Goal: Entertainment & Leisure: Consume media (video, audio)

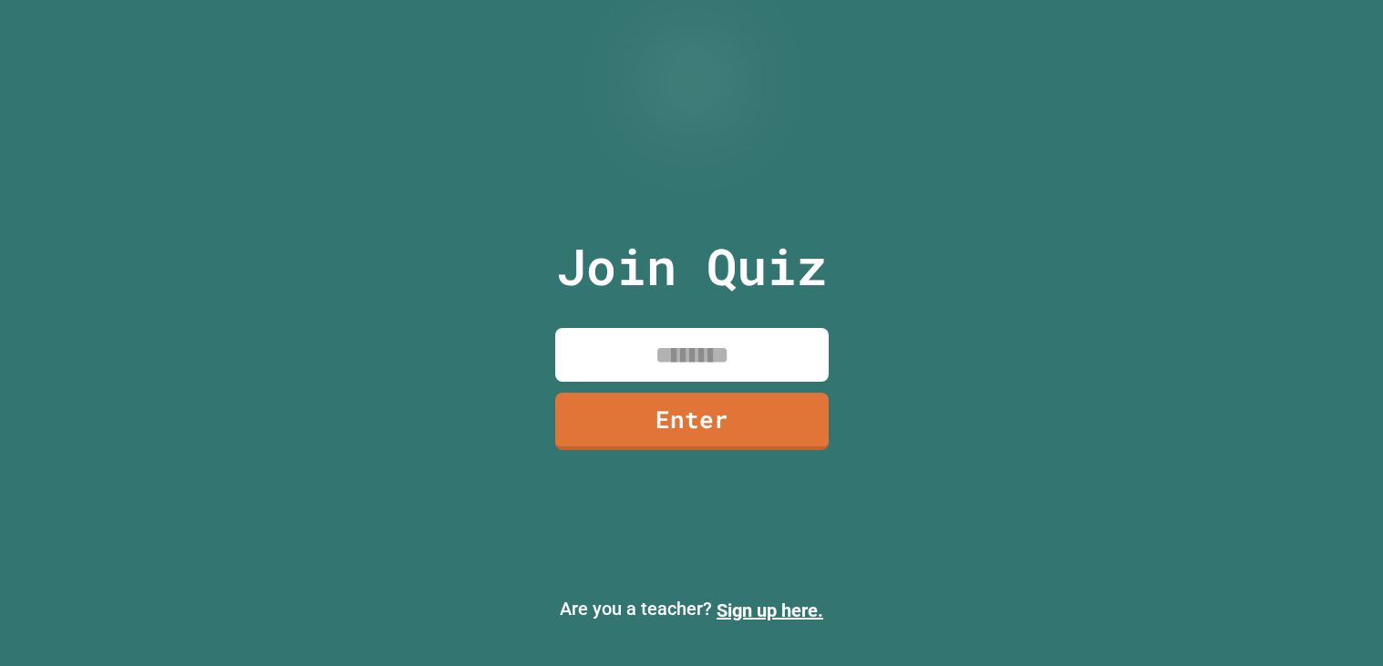
click at [719, 363] on input at bounding box center [691, 355] width 273 height 54
type input "********"
click at [785, 402] on link "Enter" at bounding box center [692, 419] width 270 height 60
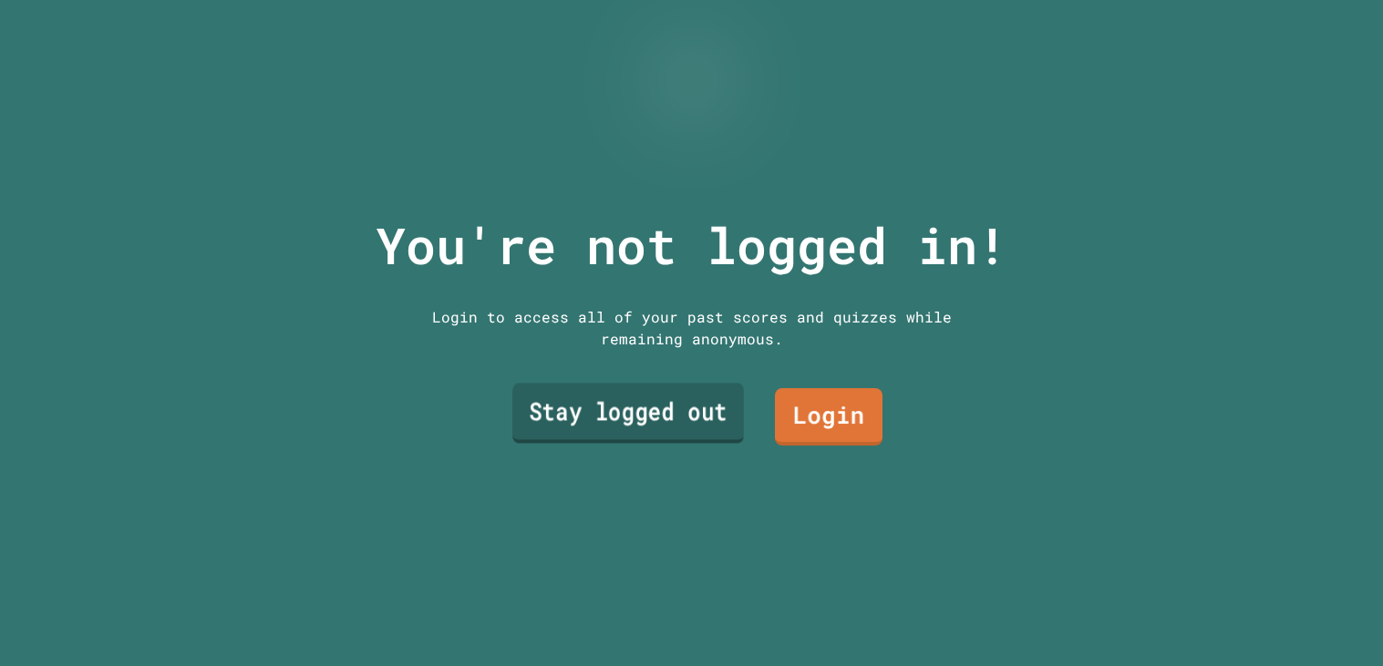
click at [643, 402] on link "Stay logged out" at bounding box center [627, 414] width 231 height 60
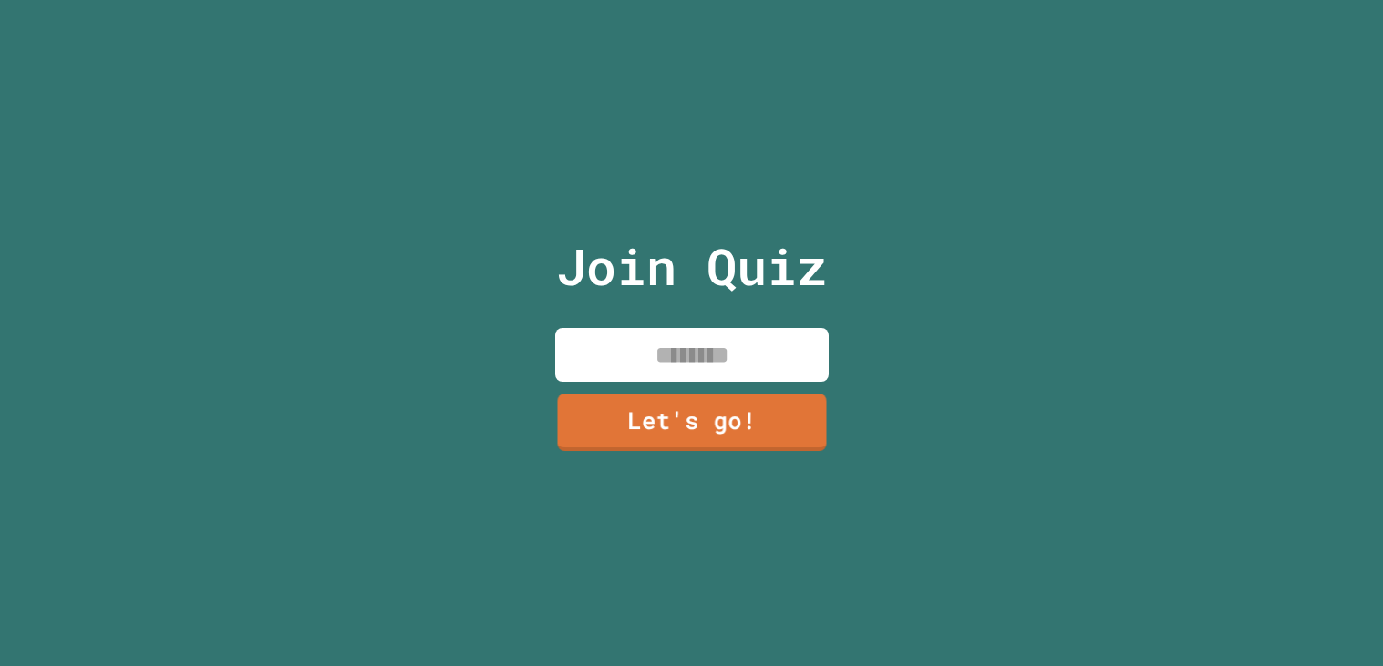
click at [634, 361] on input at bounding box center [691, 355] width 273 height 54
type input "******"
click at [699, 406] on link "Let's go!" at bounding box center [690, 420] width 277 height 60
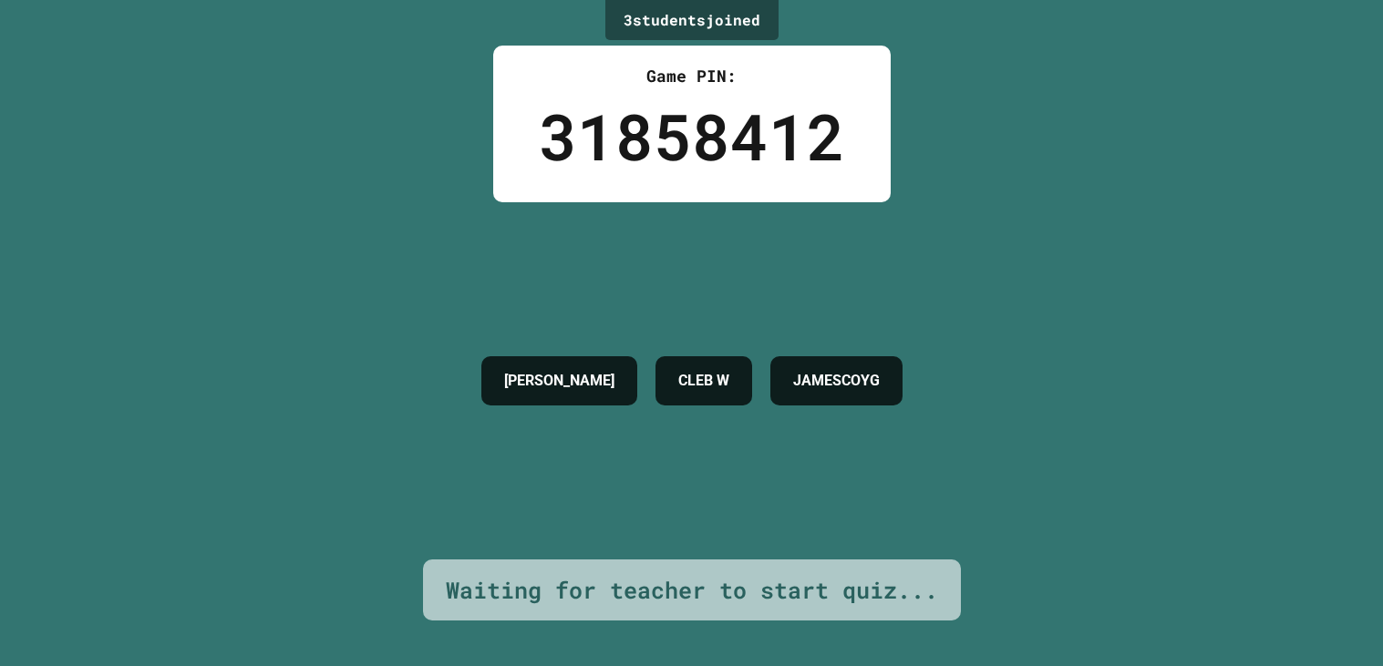
click at [678, 388] on h4 "CLEB W" at bounding box center [703, 381] width 51 height 22
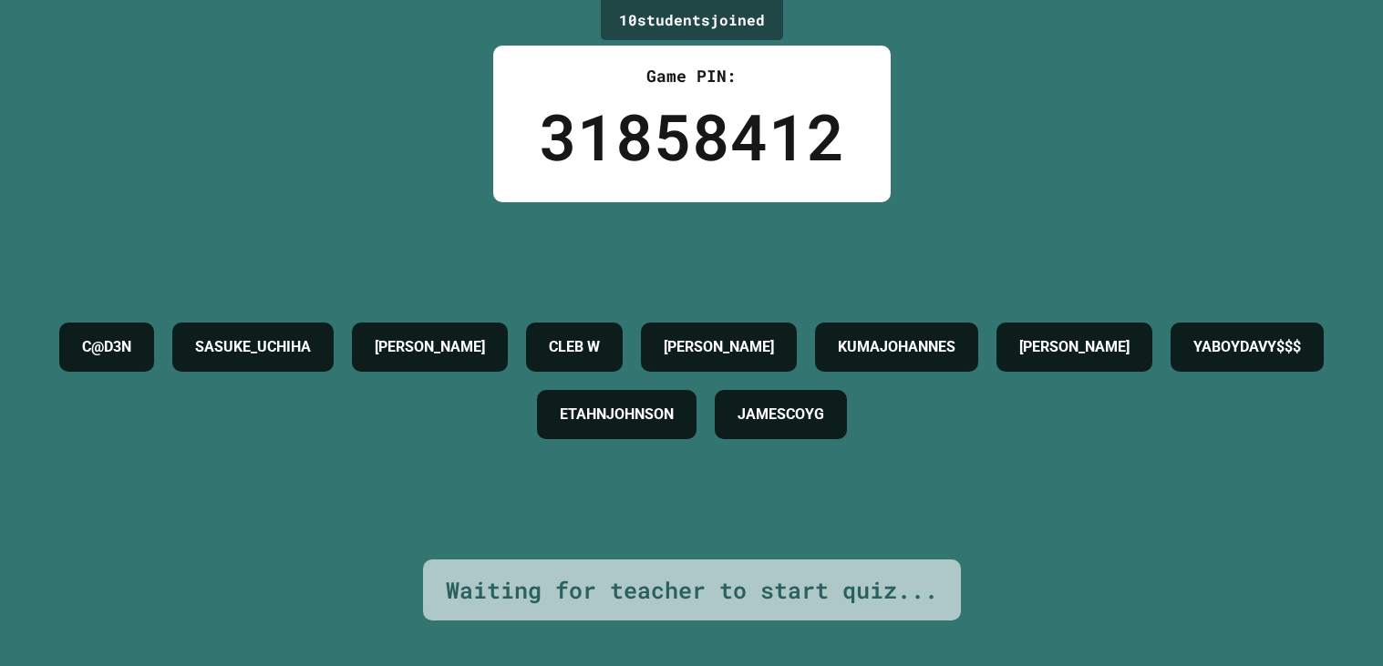
click at [901, 123] on div "10 student s joined Game PIN: 31858412 C@D3N [PERSON_NAME] [PERSON_NAME]$$$ ETA…" at bounding box center [691, 333] width 1383 height 666
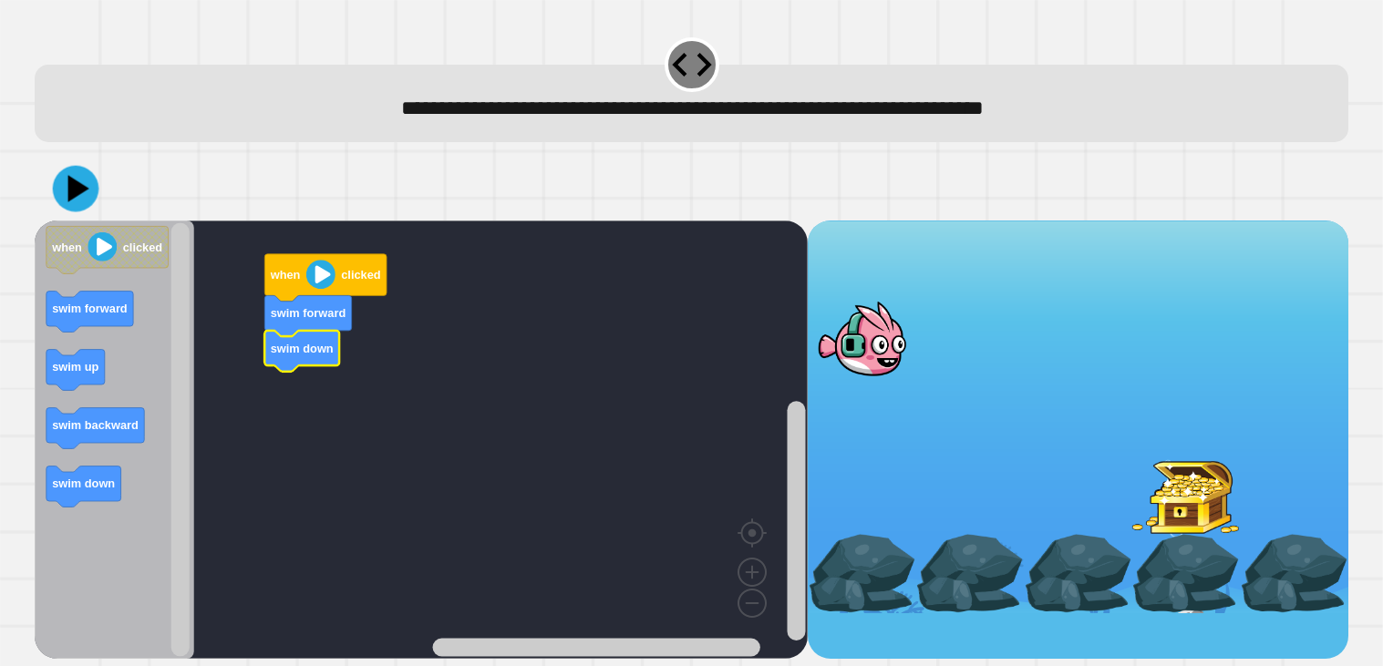
click at [87, 203] on icon at bounding box center [76, 188] width 46 height 46
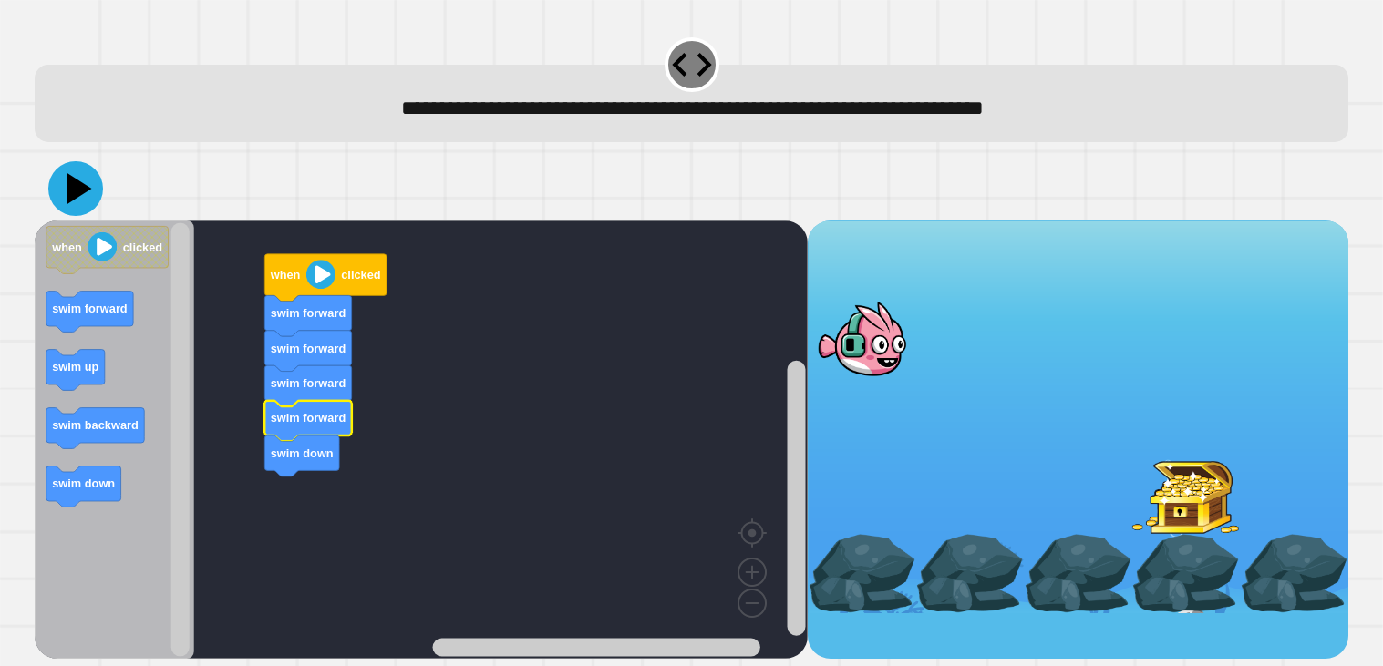
click at [77, 184] on icon at bounding box center [80, 188] width 26 height 32
click at [81, 193] on icon at bounding box center [76, 189] width 46 height 46
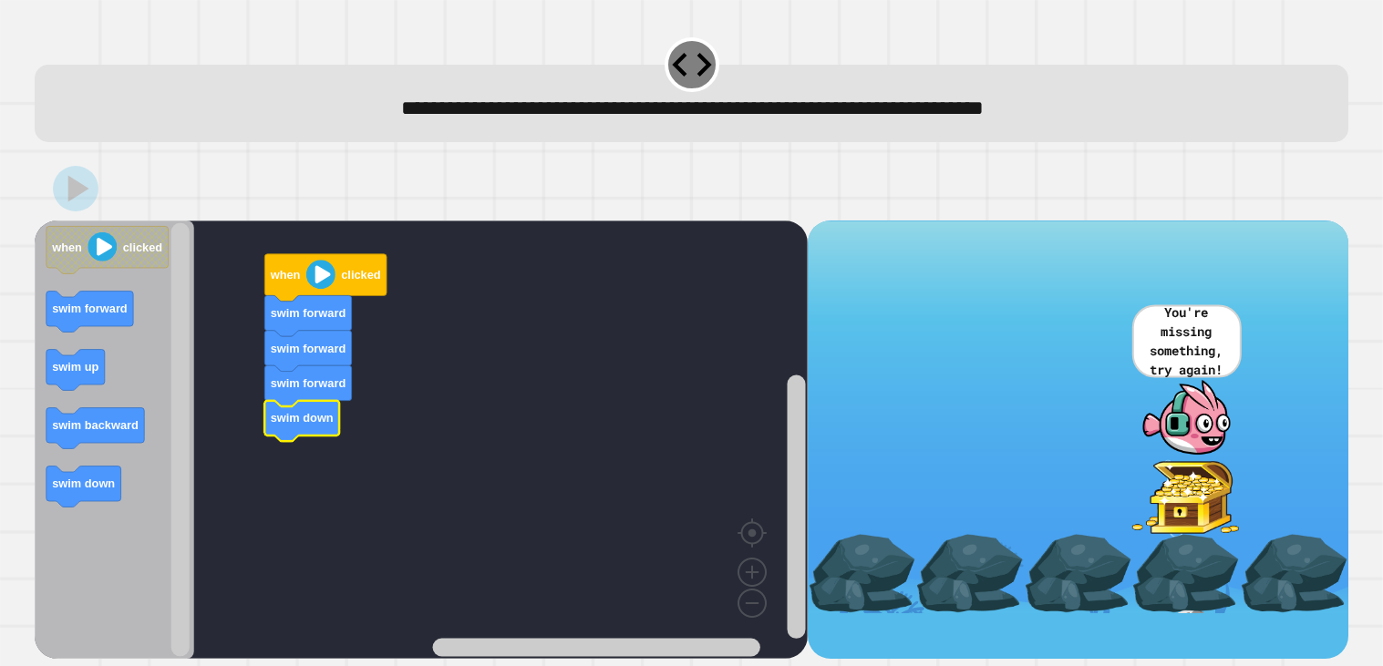
click at [700, 57] on icon at bounding box center [691, 64] width 47 height 47
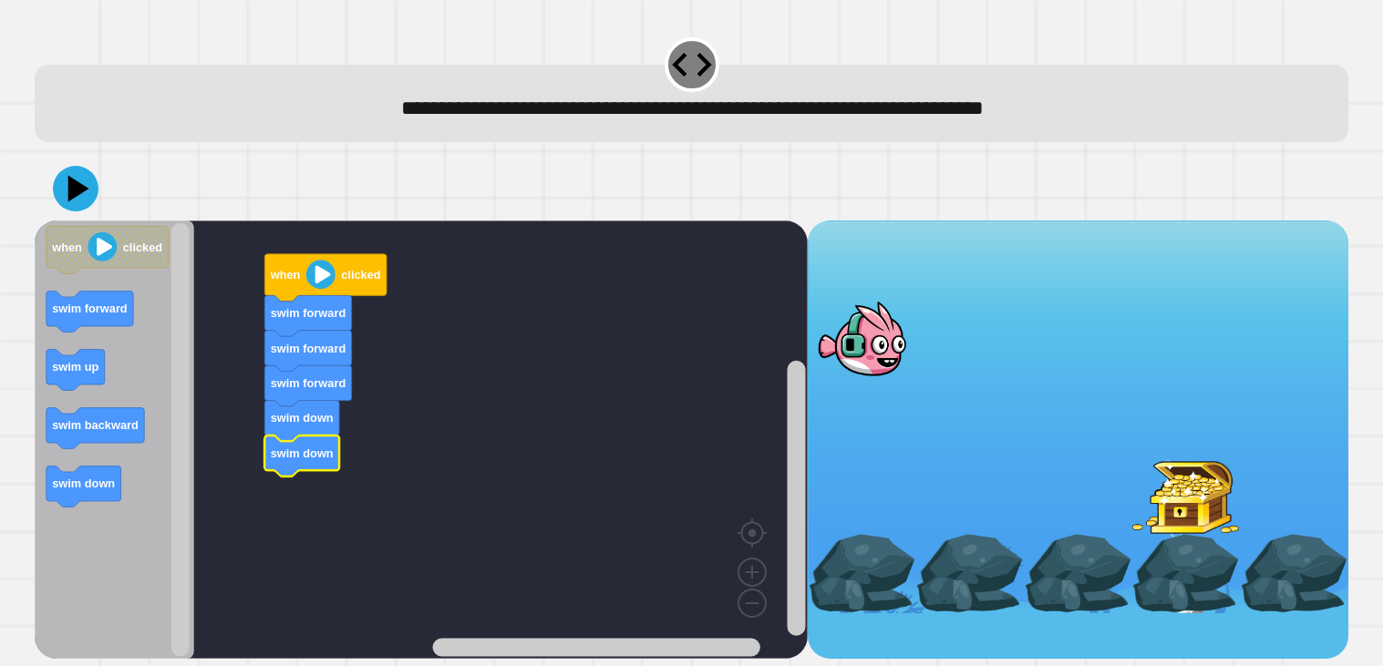
click at [74, 171] on icon at bounding box center [76, 189] width 46 height 46
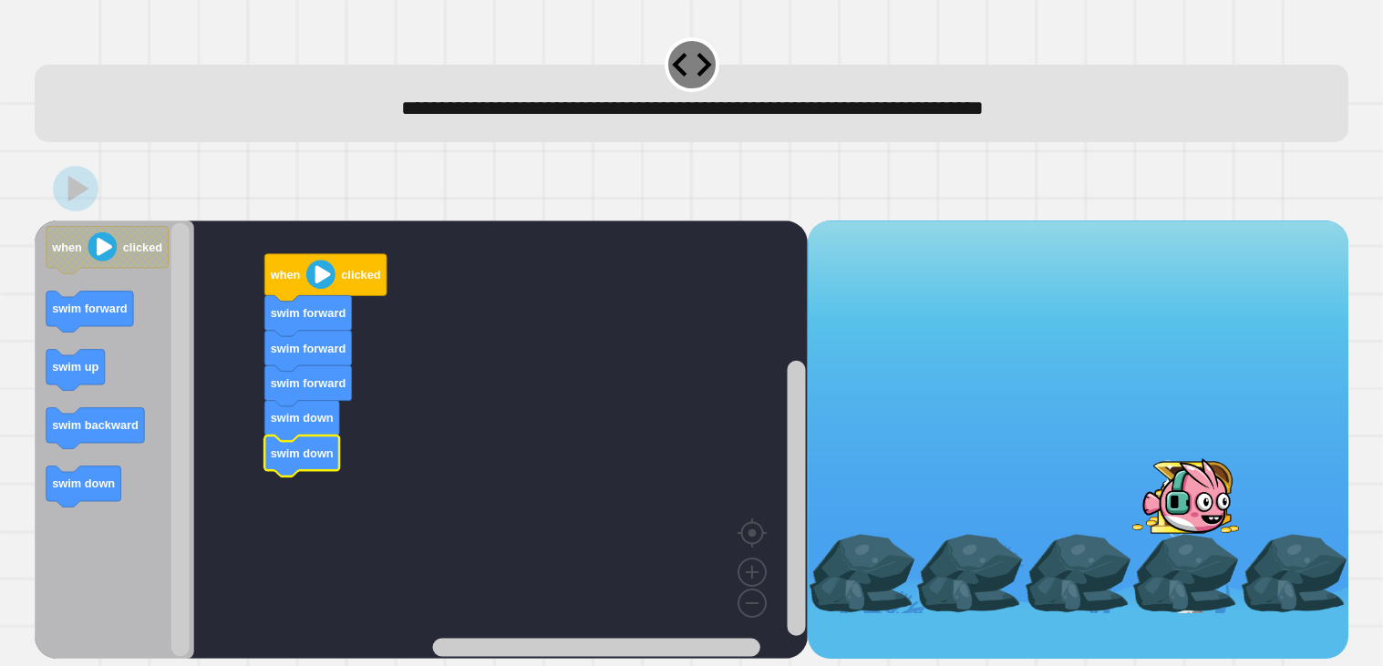
click at [697, 66] on icon at bounding box center [691, 65] width 39 height 24
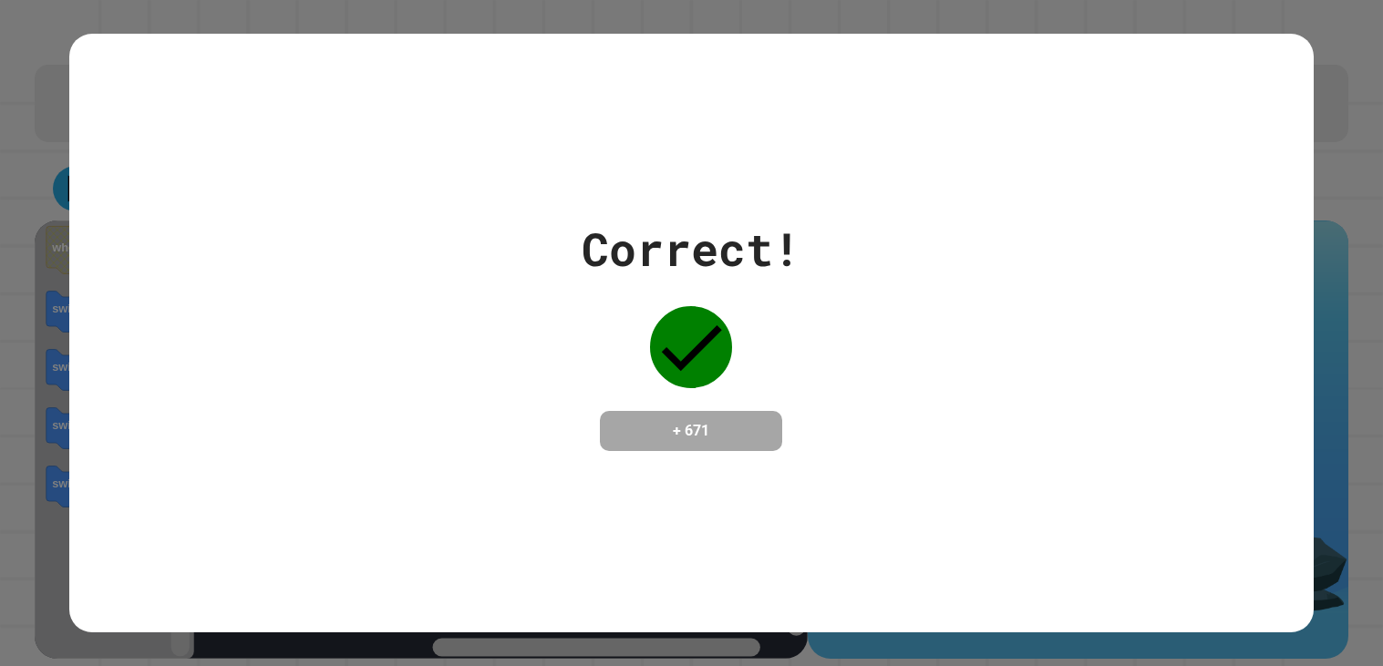
click at [697, 66] on div "Correct! + 671" at bounding box center [691, 334] width 1244 height 600
click at [782, 535] on div "Correct! + 671" at bounding box center [691, 334] width 1244 height 600
click at [692, 442] on h4 "+ 671" at bounding box center [691, 431] width 146 height 22
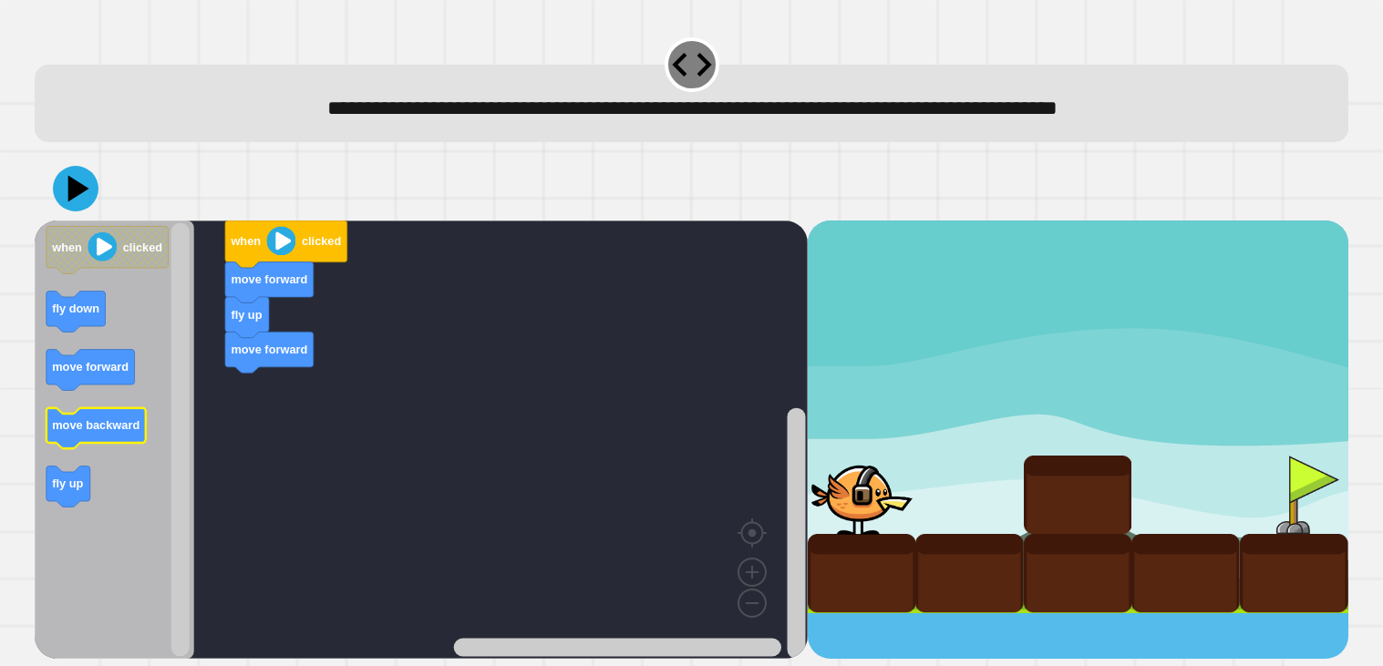
click at [113, 423] on text "move backward" at bounding box center [95, 425] width 87 height 14
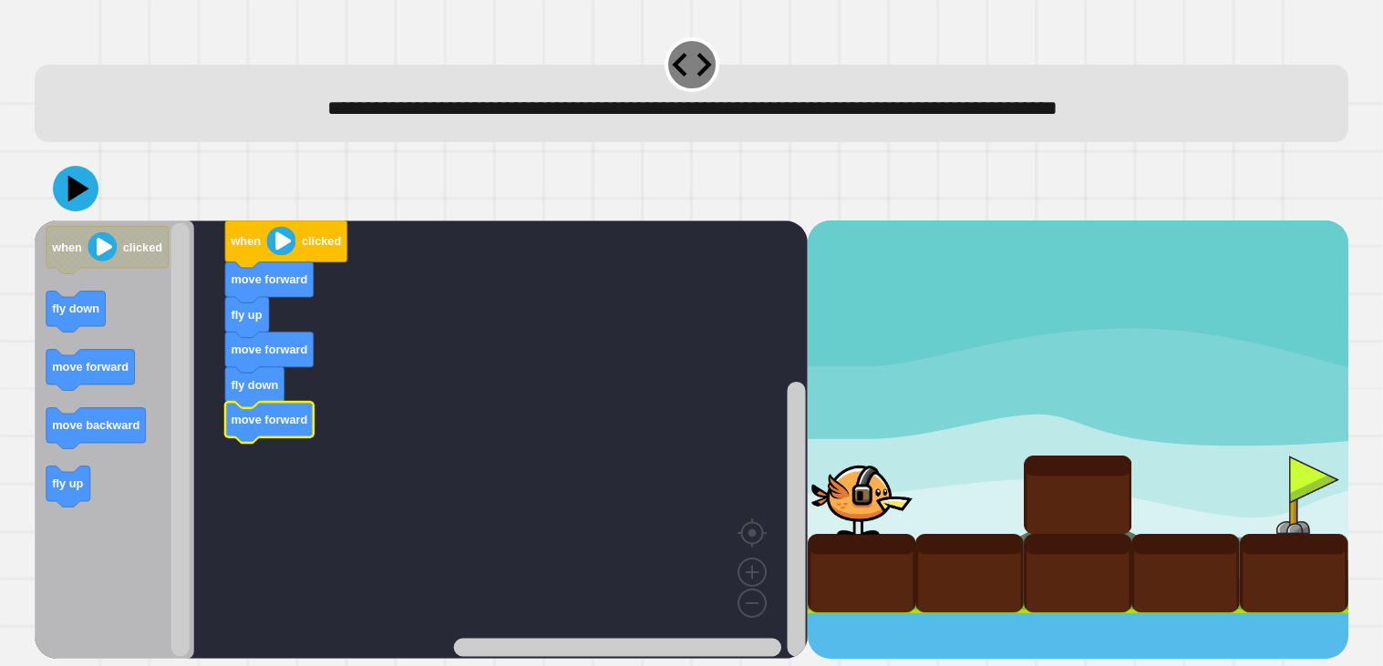
click at [72, 201] on icon at bounding box center [76, 189] width 46 height 46
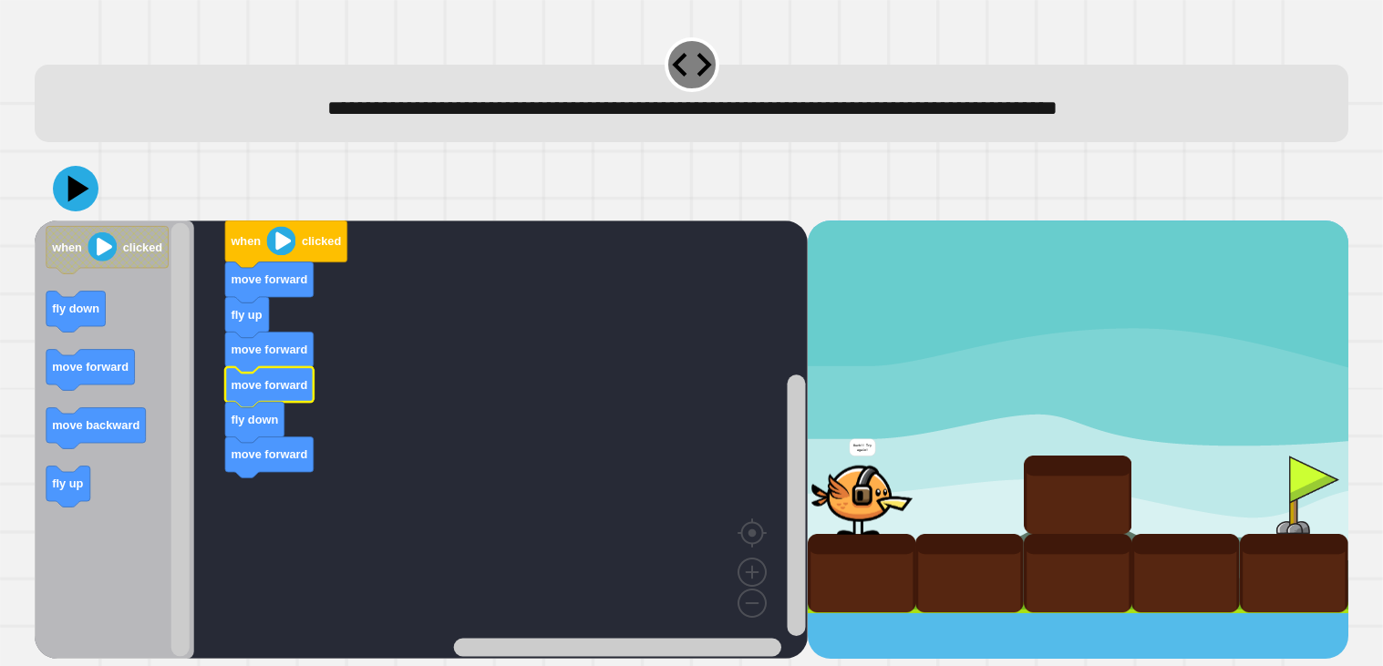
click at [77, 188] on icon at bounding box center [78, 188] width 21 height 26
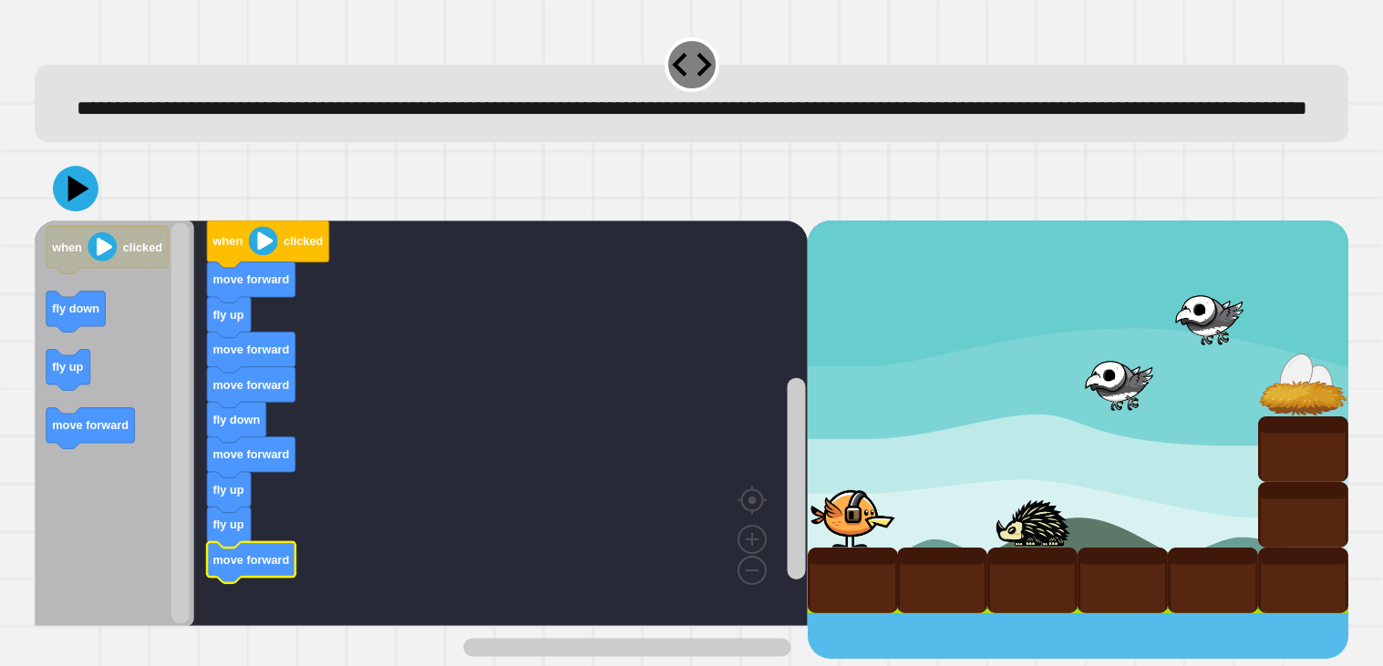
click at [83, 211] on icon at bounding box center [76, 189] width 46 height 46
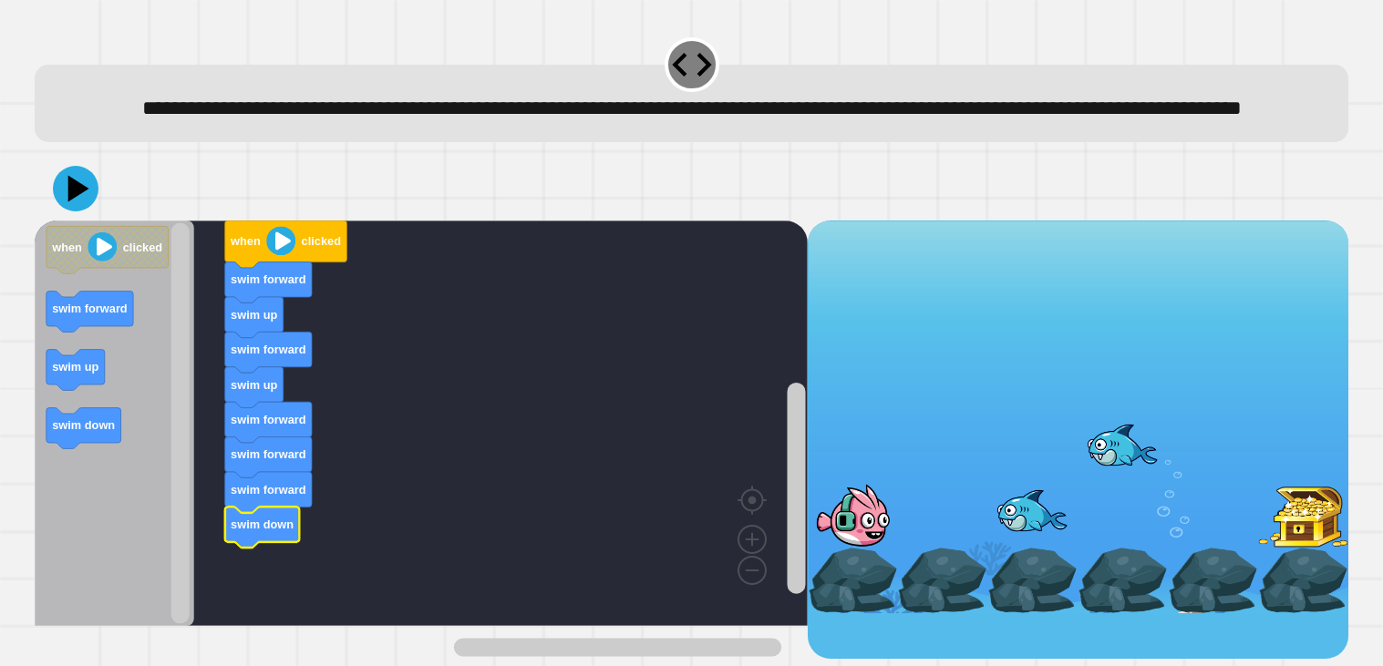
click at [72, 211] on icon at bounding box center [76, 189] width 46 height 46
click at [93, 211] on icon at bounding box center [76, 189] width 46 height 46
click at [69, 202] on icon at bounding box center [77, 188] width 21 height 27
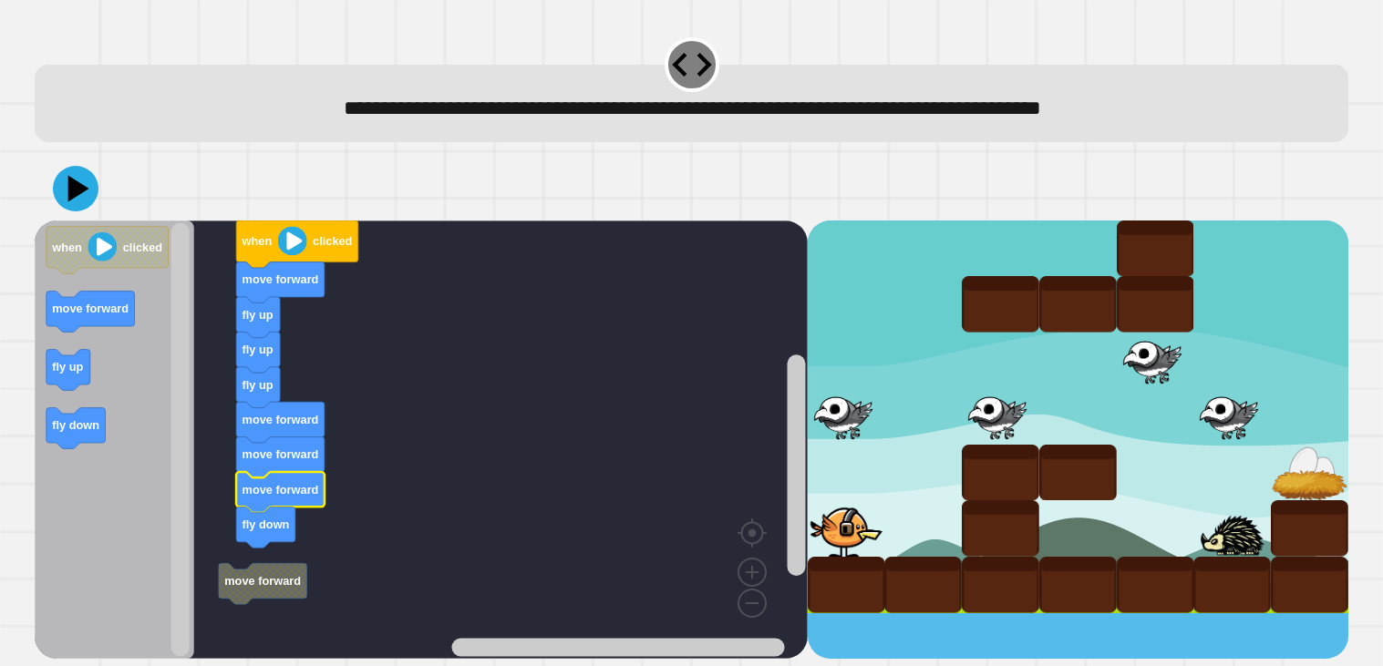
click at [77, 437] on icon "Blockly Workspace" at bounding box center [75, 427] width 59 height 41
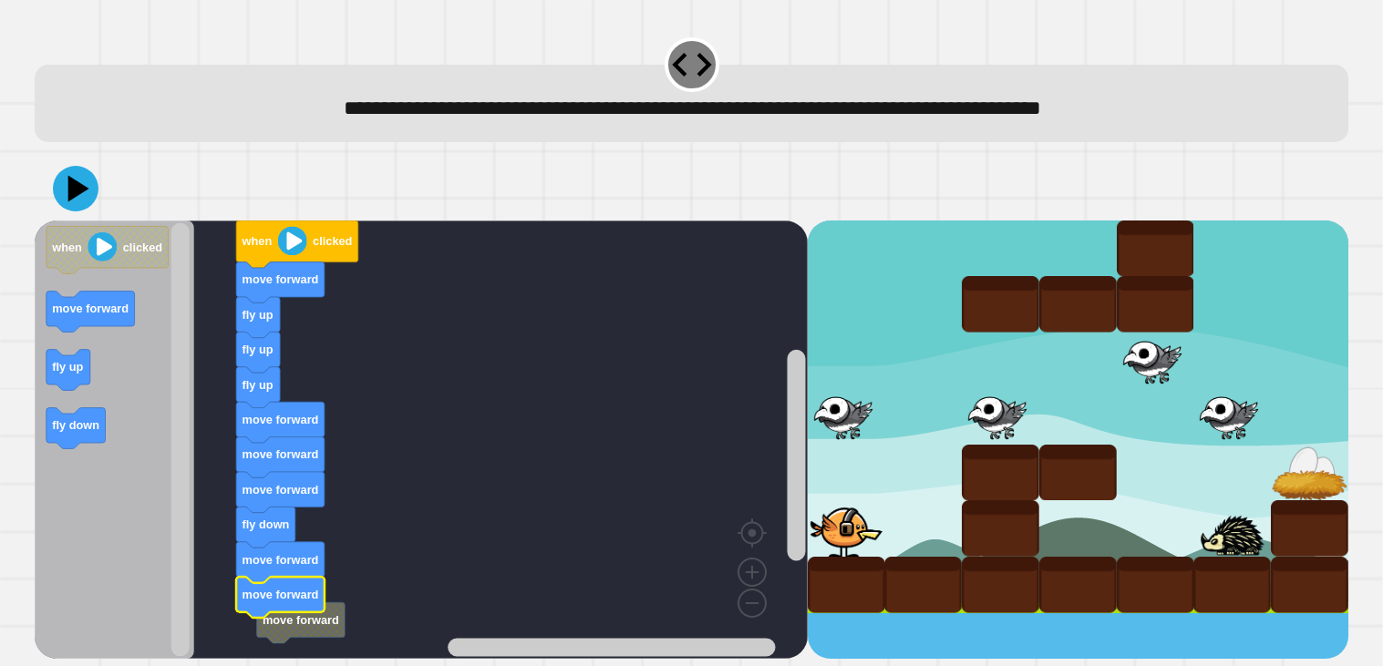
click at [71, 183] on icon at bounding box center [78, 188] width 21 height 26
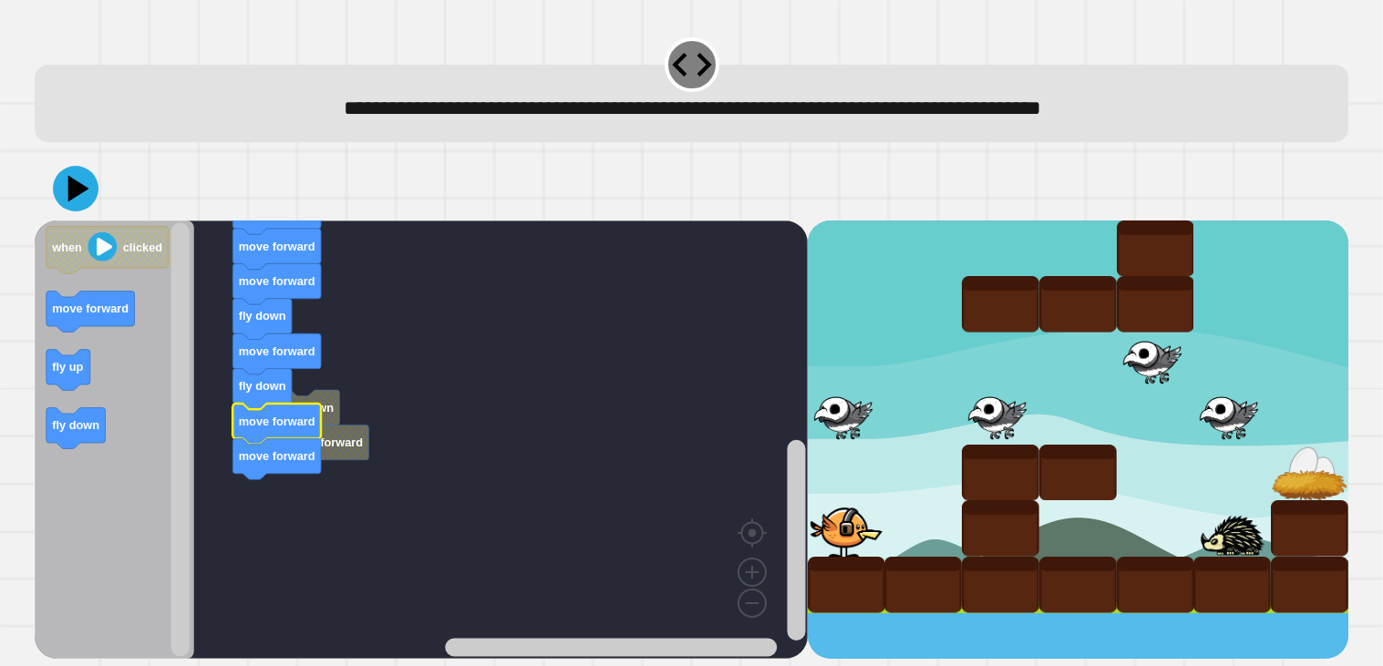
click at [61, 179] on icon at bounding box center [76, 189] width 46 height 46
click at [68, 187] on icon at bounding box center [76, 189] width 46 height 46
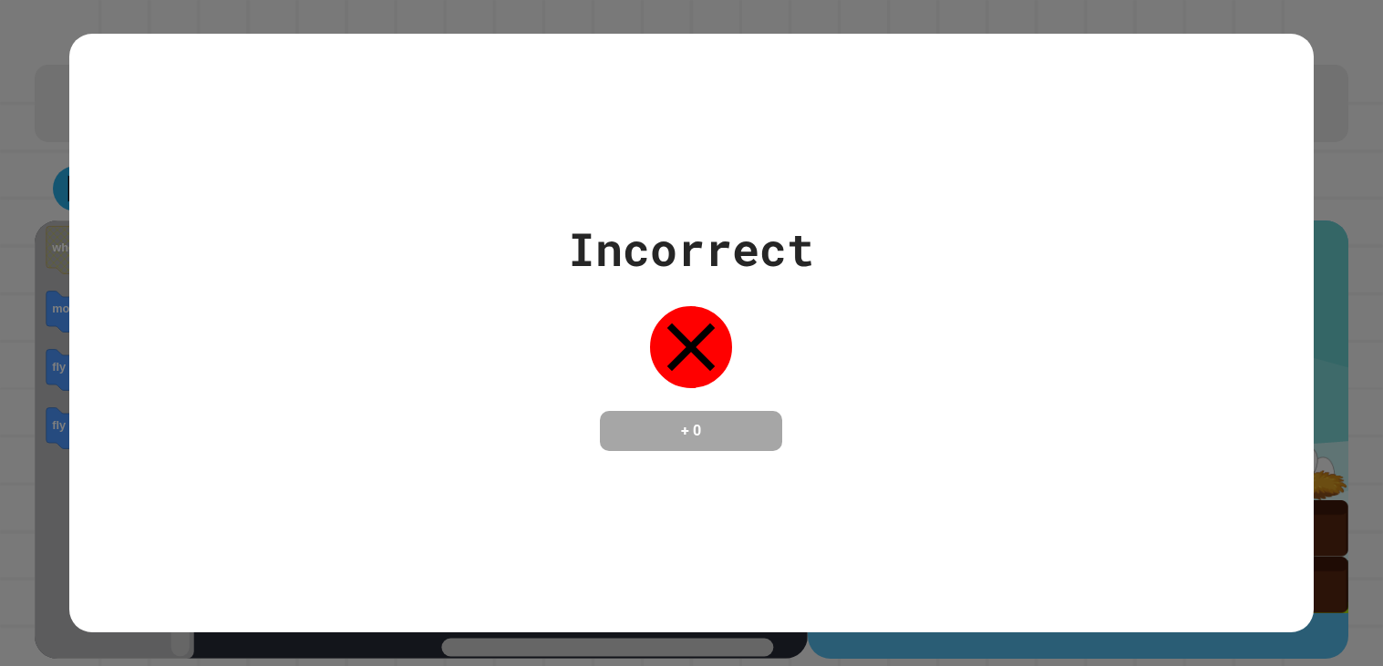
click at [750, 482] on div "Incorrect + 0" at bounding box center [691, 334] width 1244 height 600
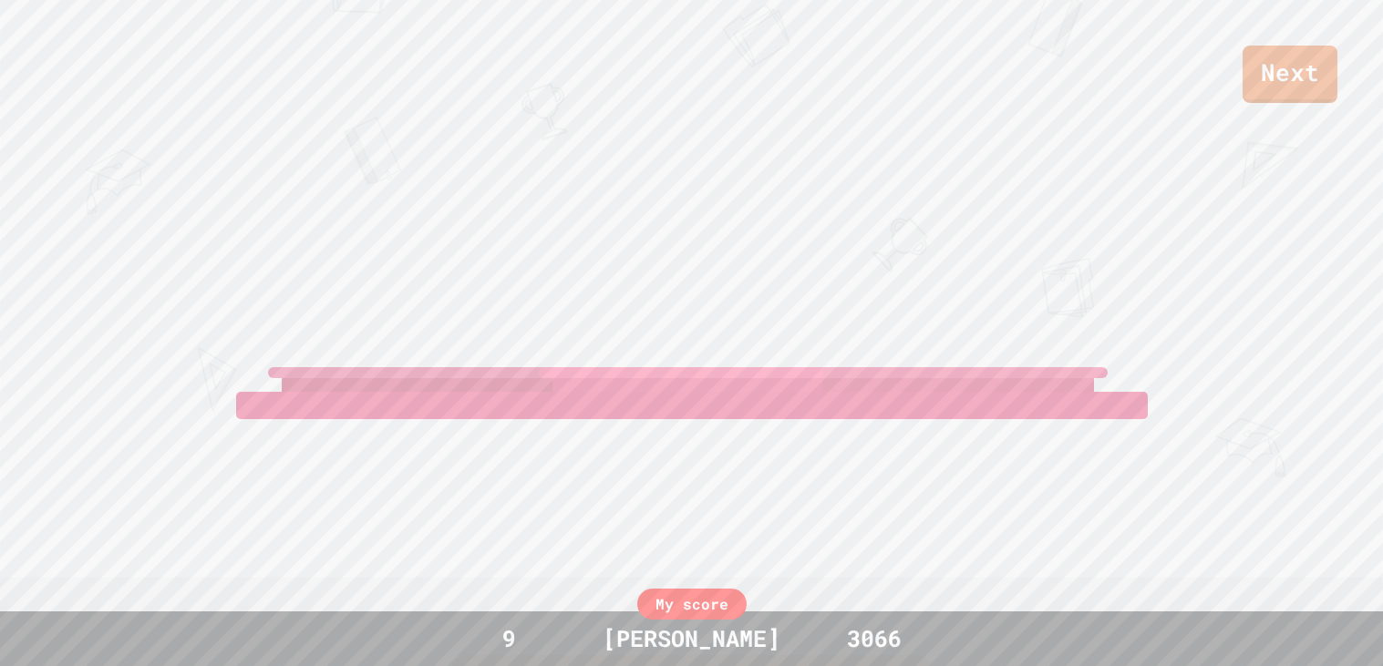
scroll to position [79, 0]
